Goal: Task Accomplishment & Management: Use online tool/utility

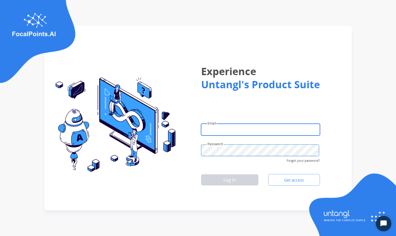
type input "**********"
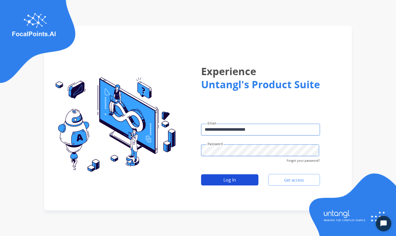
click at [234, 180] on button "Log In" at bounding box center [229, 179] width 57 height 11
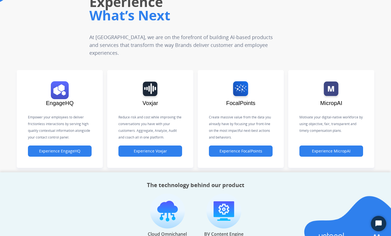
scroll to position [110, 0]
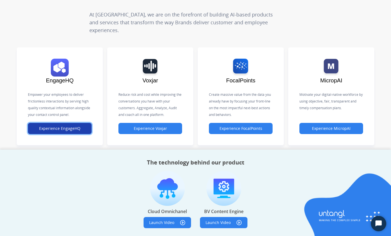
click at [57, 127] on button "Experience EngageHQ" at bounding box center [60, 128] width 64 height 11
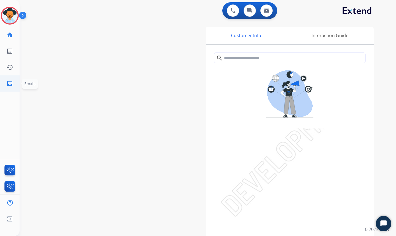
click at [11, 84] on mat-icon "inbox" at bounding box center [9, 83] width 7 height 7
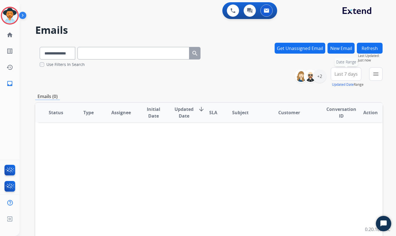
click at [347, 75] on span "Last 7 days" at bounding box center [345, 74] width 23 height 2
click at [347, 143] on div "Last 90 days" at bounding box center [344, 142] width 31 height 8
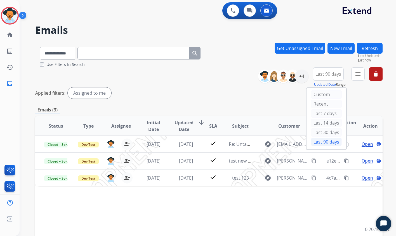
drag, startPoint x: 195, startPoint y: 91, endPoint x: 184, endPoint y: 99, distance: 13.5
click at [195, 91] on div "Applied filters: Assigned to me" at bounding box center [208, 92] width 347 height 11
click at [300, 80] on div "+4" at bounding box center [301, 76] width 13 height 13
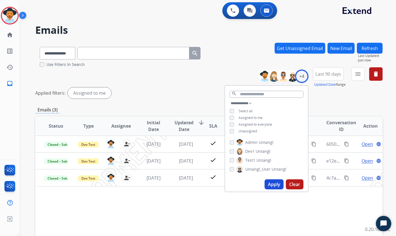
click at [296, 185] on button "Clear" at bounding box center [295, 184] width 18 height 10
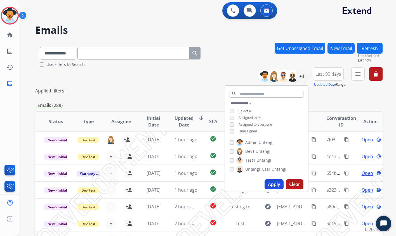
click at [199, 74] on div "**********" at bounding box center [208, 81] width 347 height 29
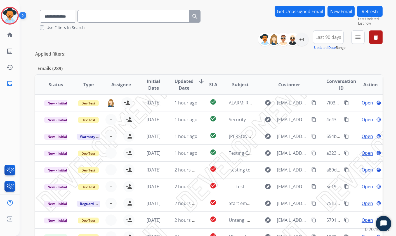
scroll to position [36, 0]
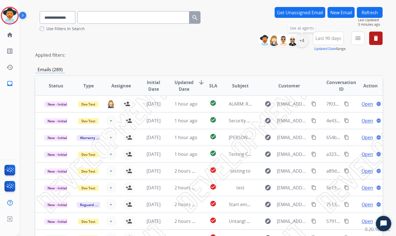
click at [302, 44] on div "+4" at bounding box center [301, 40] width 13 height 13
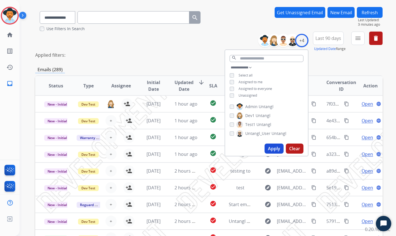
click at [161, 56] on div "Applied filters:" at bounding box center [208, 55] width 347 height 7
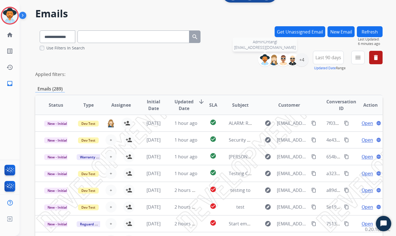
scroll to position [0, 0]
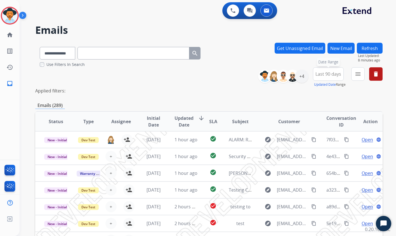
click at [328, 74] on span "Last 90 days" at bounding box center [328, 74] width 26 height 2
click at [212, 106] on div "Emails (289)" at bounding box center [208, 105] width 347 height 7
click at [300, 78] on div "+4" at bounding box center [301, 76] width 13 height 13
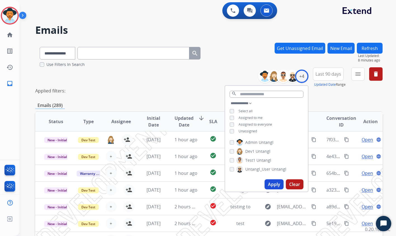
click at [253, 118] on span "Assigned to me" at bounding box center [250, 117] width 24 height 5
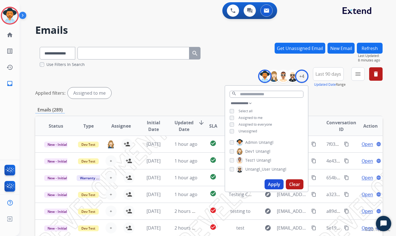
click at [277, 187] on button "Apply" at bounding box center [273, 184] width 19 height 10
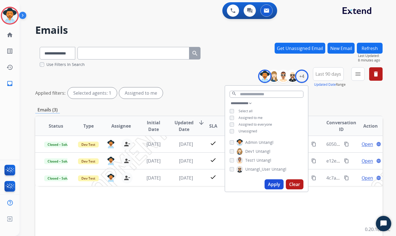
click at [193, 98] on div "Applied filters: Selected agents: 1 Assigned to me" at bounding box center [208, 92] width 347 height 11
